Goal: Information Seeking & Learning: Learn about a topic

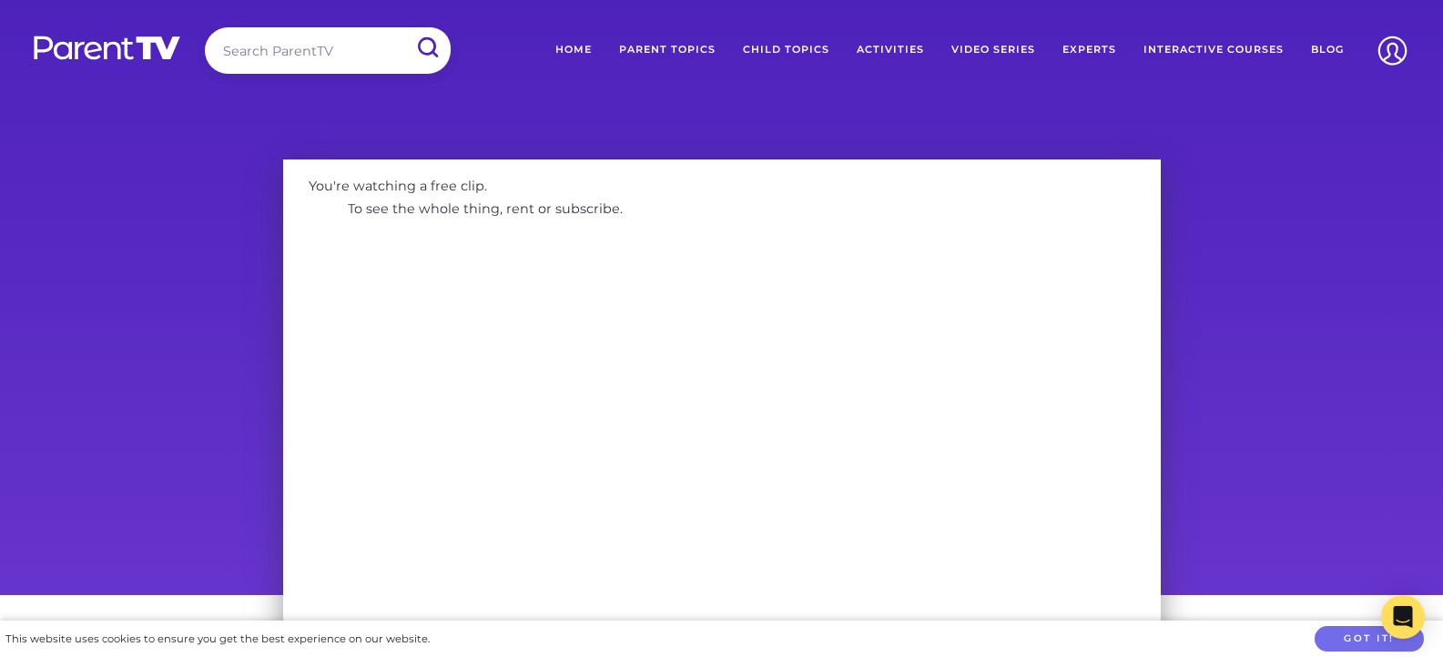
click at [985, 49] on link "Video Series" at bounding box center [993, 50] width 111 height 46
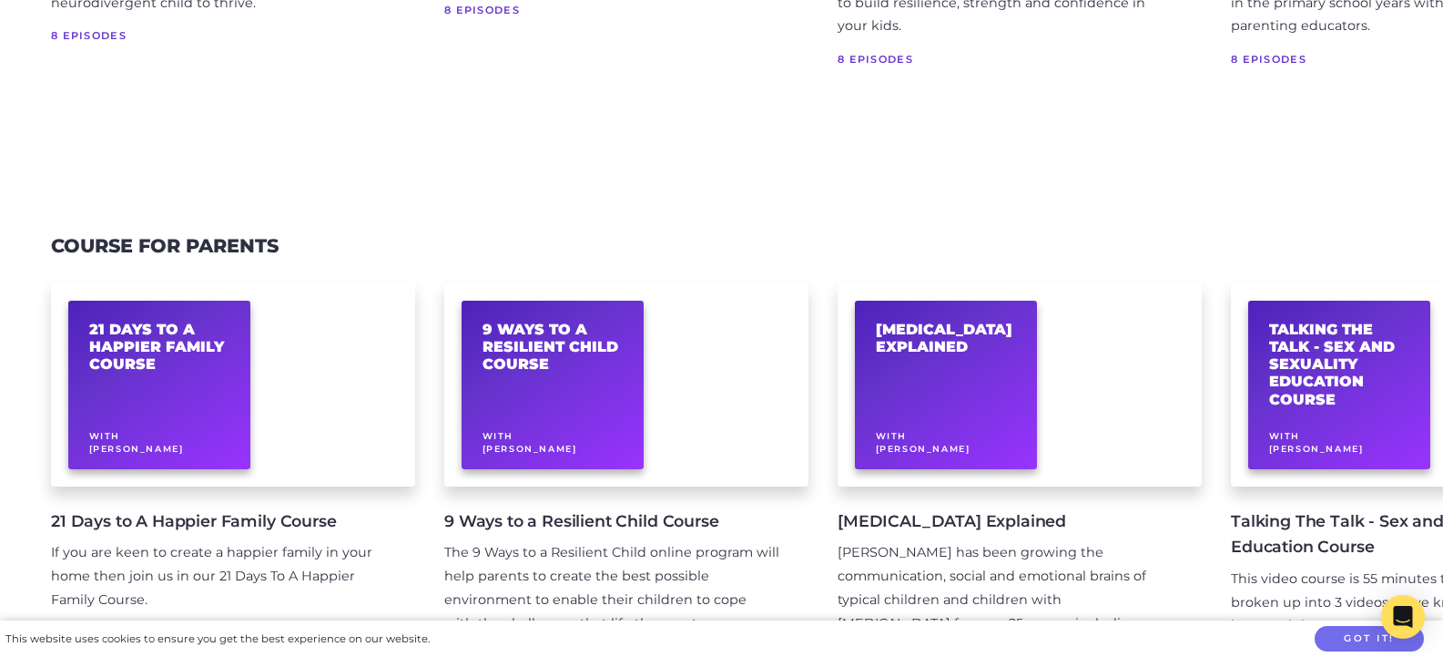
scroll to position [455, 0]
